Goal: Task Accomplishment & Management: Manage account settings

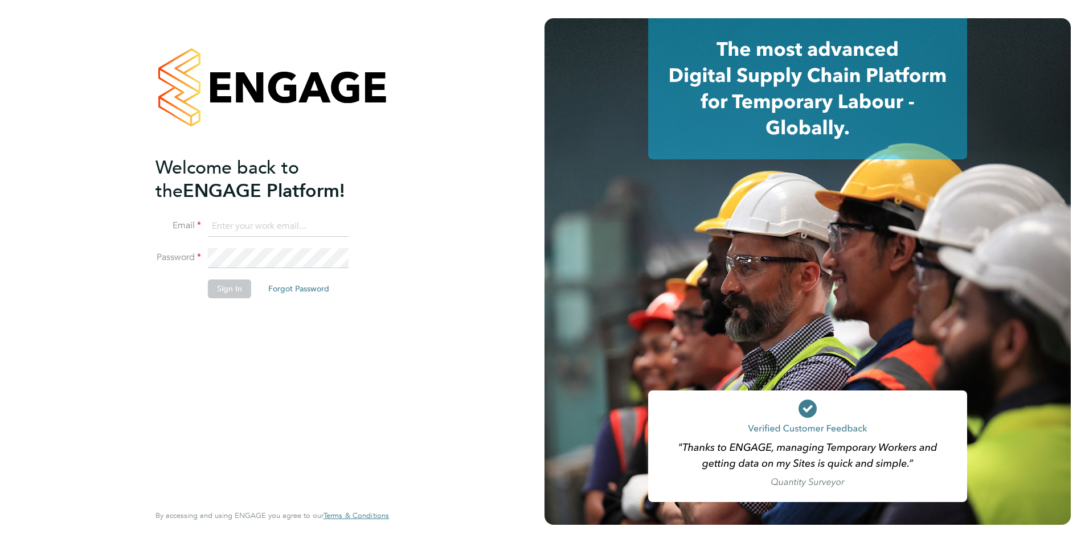
type input "jack.baron@HunterEducation.co.uk"
click at [225, 290] on button "Sign In" at bounding box center [229, 289] width 43 height 18
click at [225, 290] on div "Sorry, we are having problems connecting to our services." at bounding box center [272, 271] width 544 height 543
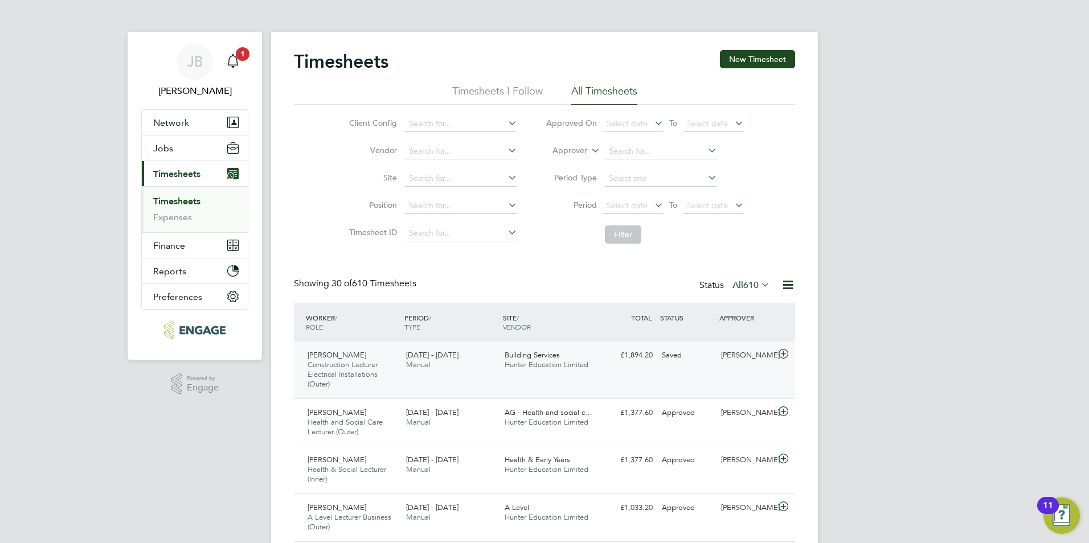
click at [551, 365] on span "Hunter Education Limited" at bounding box center [546, 365] width 84 height 10
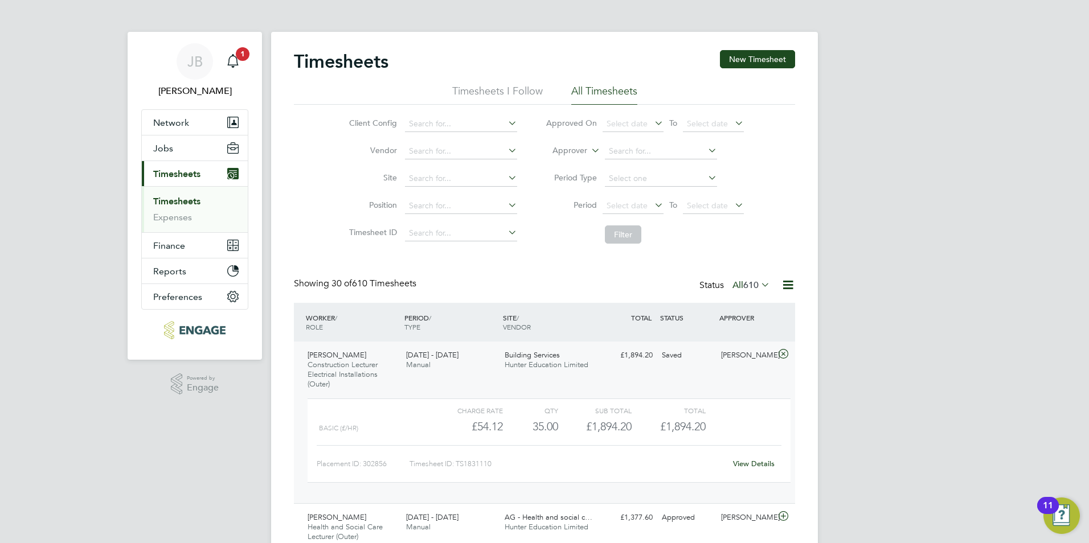
click at [760, 466] on link "View Details" at bounding box center [754, 464] width 42 height 10
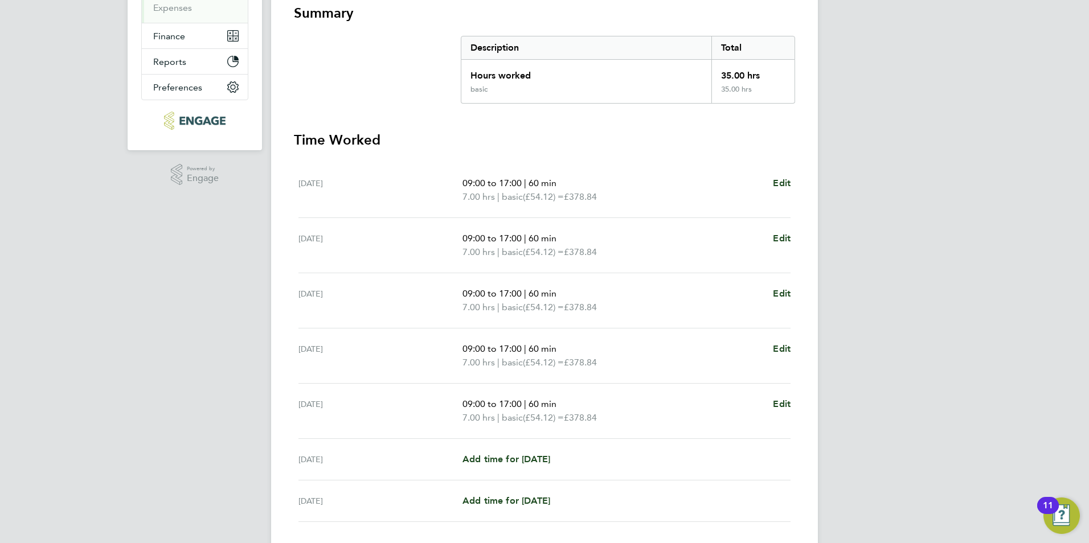
scroll to position [289, 0]
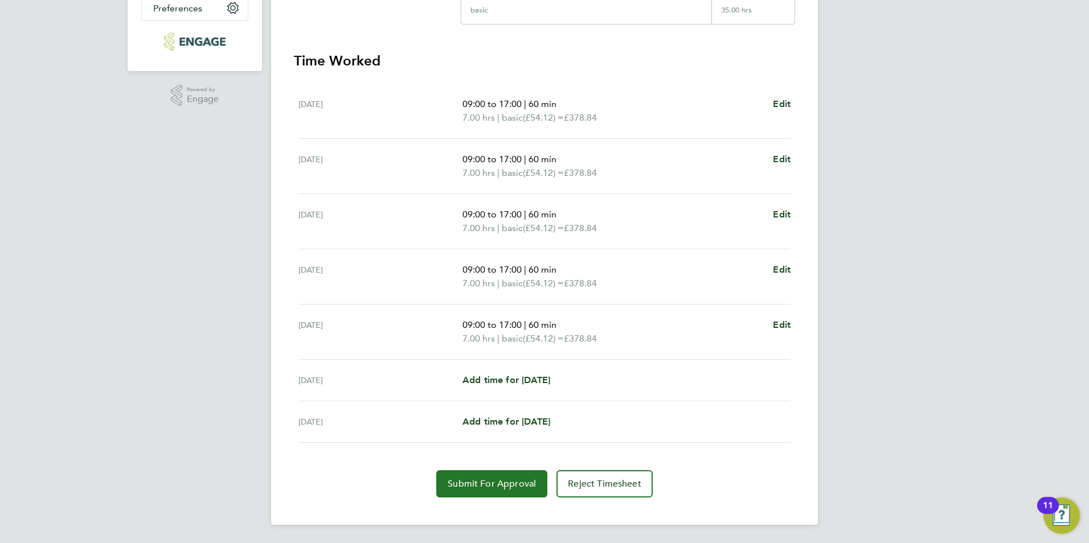
click at [502, 486] on span "Submit For Approval" at bounding box center [492, 483] width 88 height 11
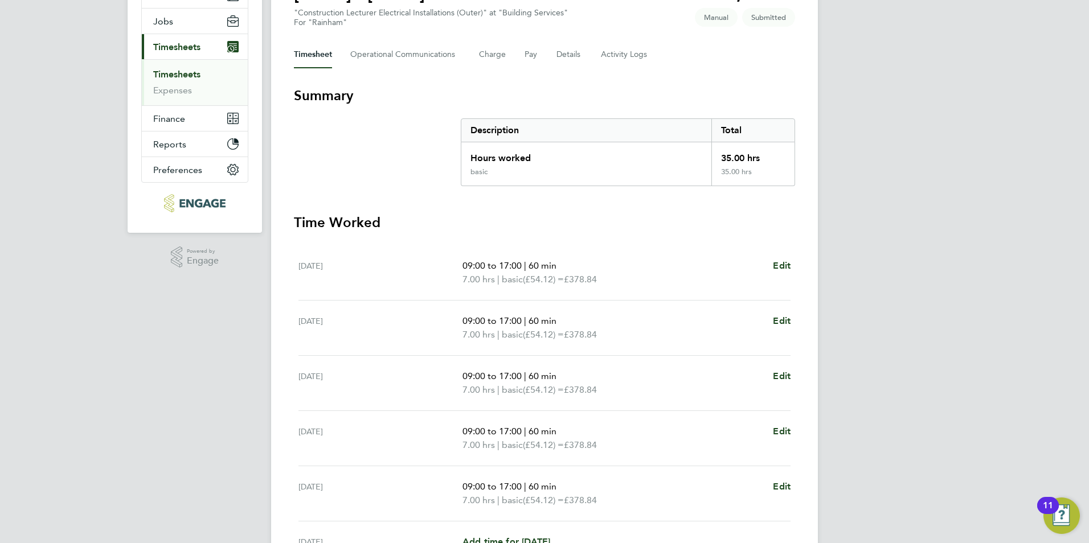
scroll to position [0, 0]
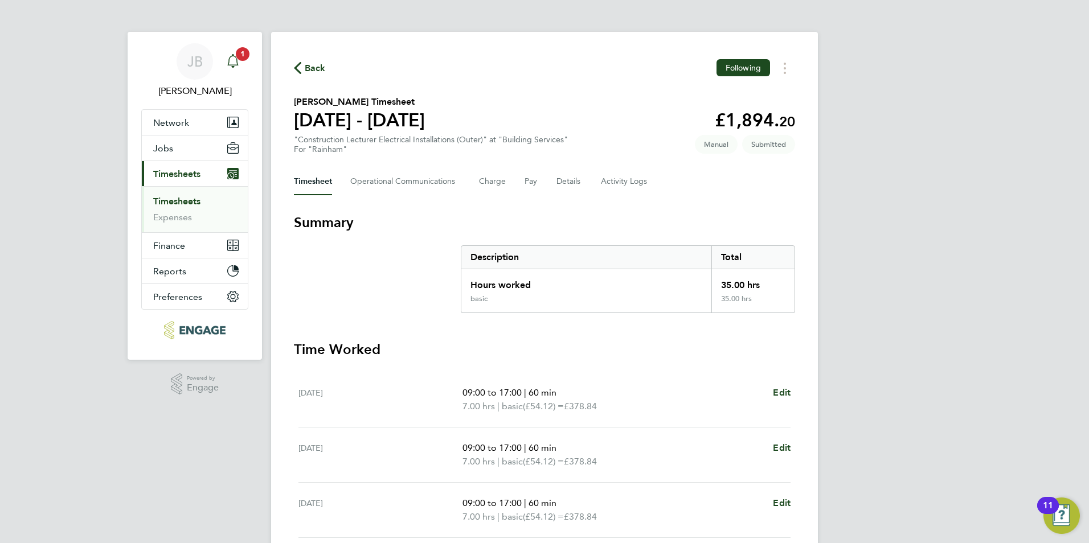
click at [243, 51] on span "1" at bounding box center [243, 54] width 14 height 14
